Goal: Share content

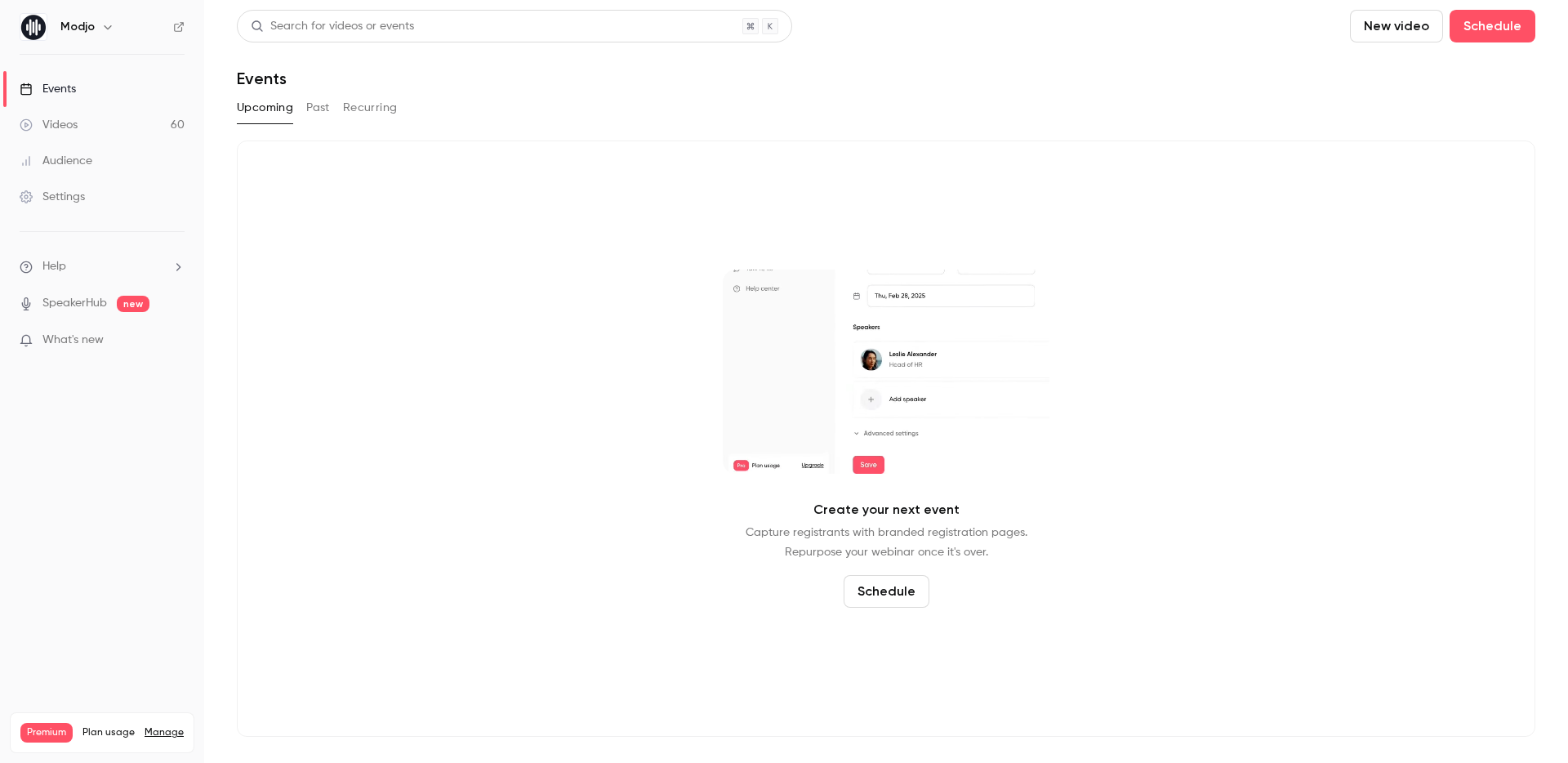
click at [316, 109] on button "Past" at bounding box center [317, 107] width 24 height 26
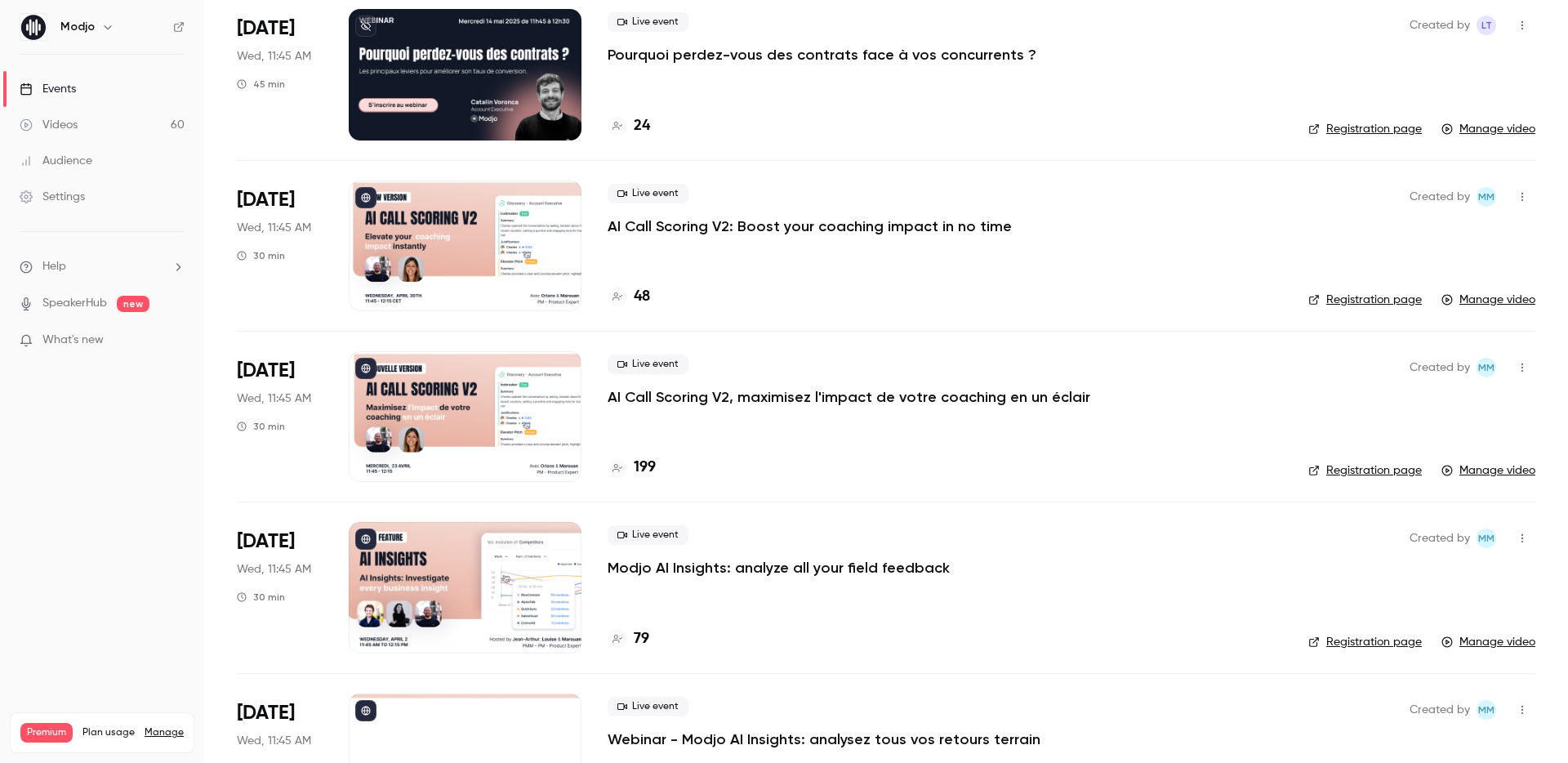
scroll to position [299, 0]
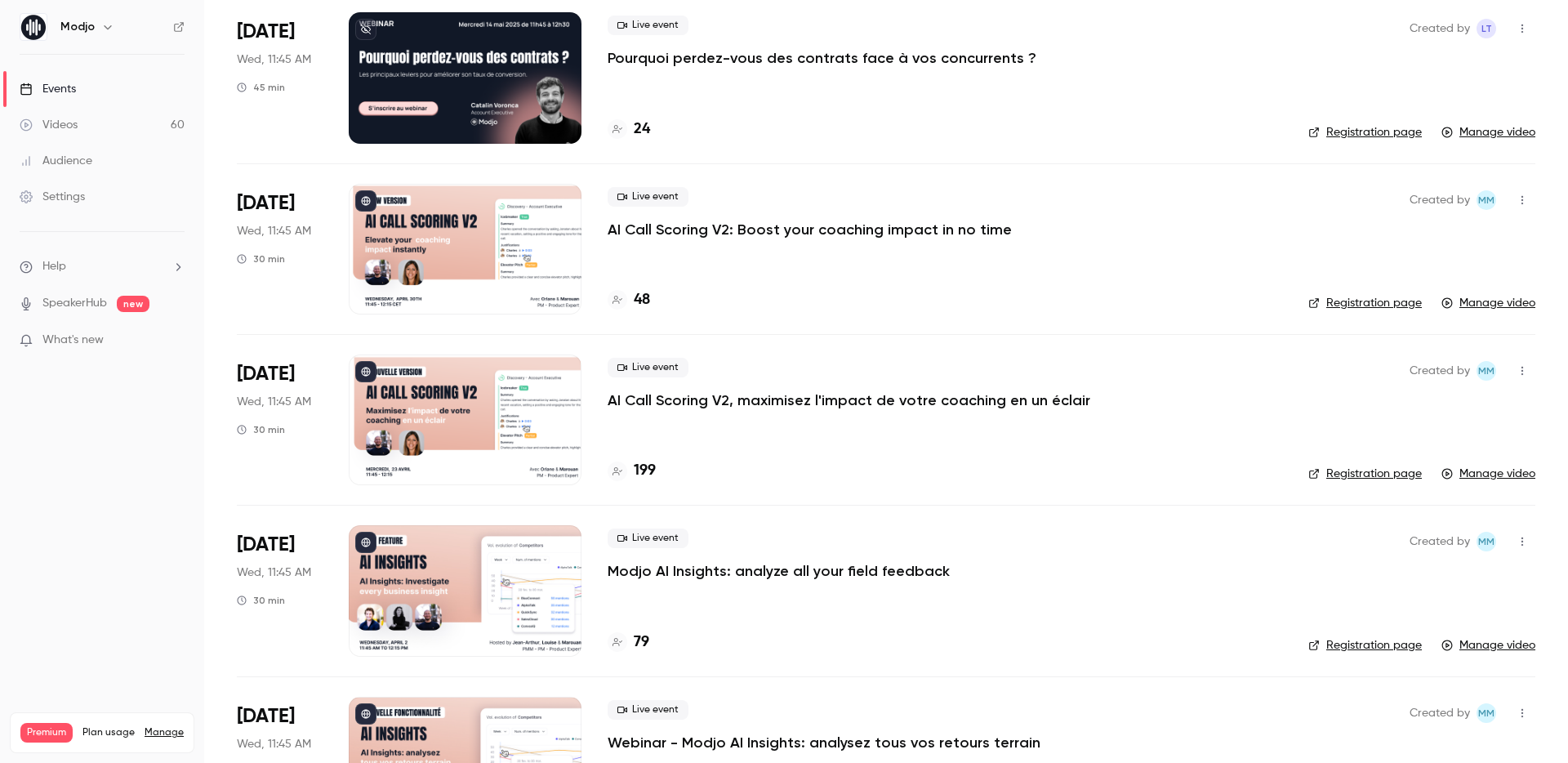
click at [785, 396] on p "AI Call Scoring V2, maximisez l'impact de votre coaching en un éclair" at bounding box center [849, 400] width 483 height 20
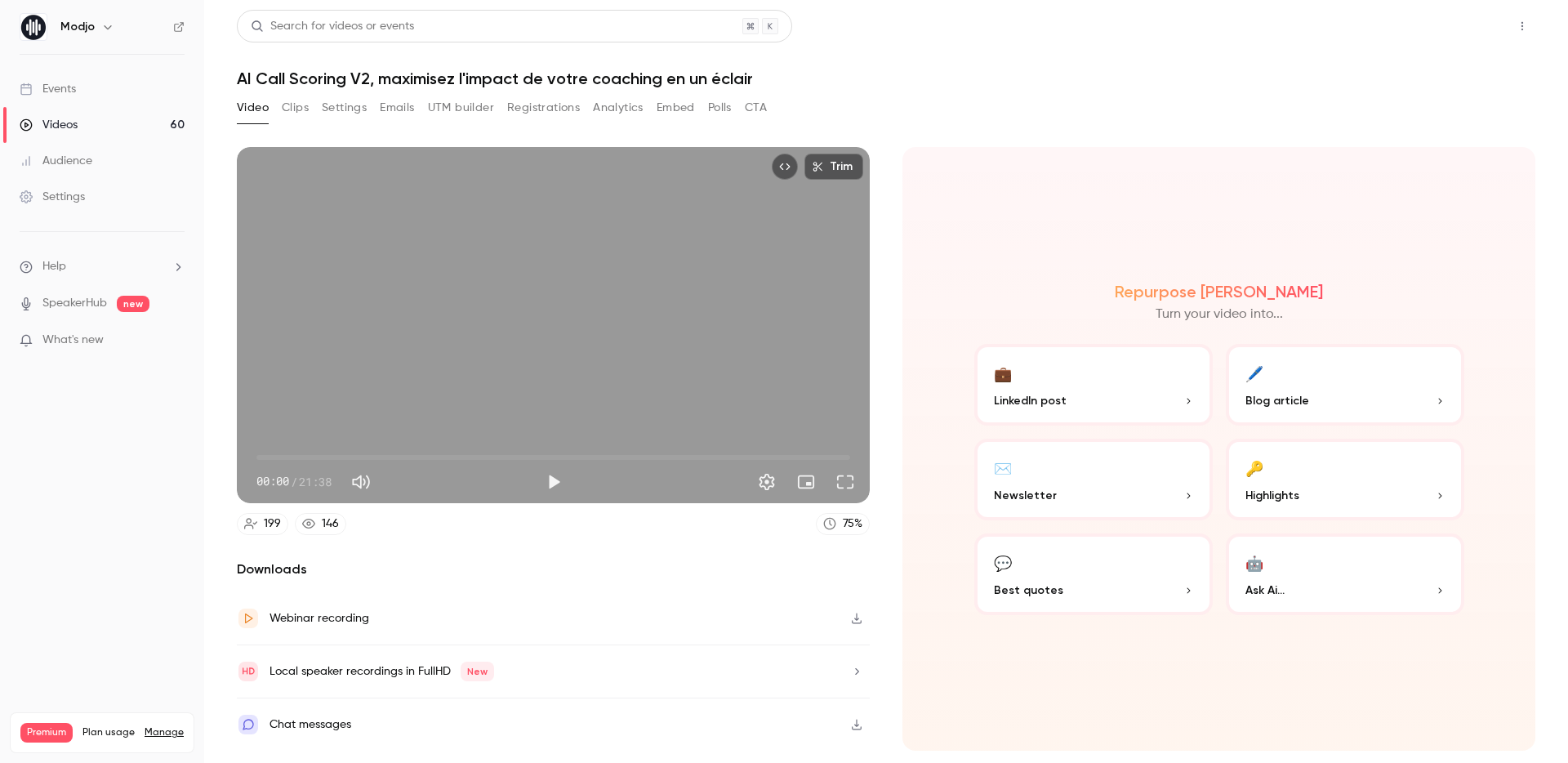
click at [1462, 22] on button "Share" at bounding box center [1464, 26] width 64 height 33
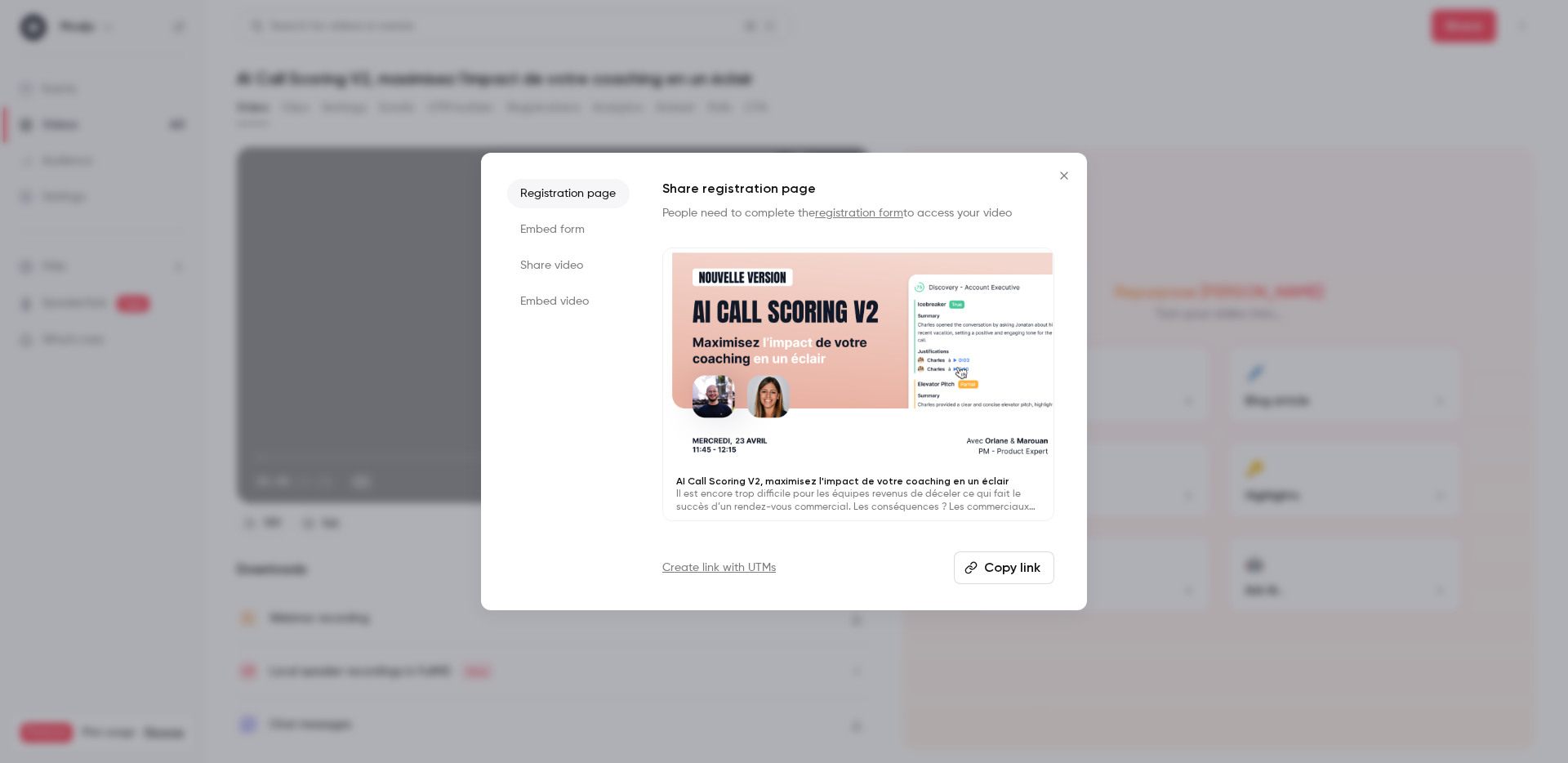
click at [992, 565] on button "Copy link" at bounding box center [1004, 568] width 100 height 33
